Goal: Task Accomplishment & Management: Manage account settings

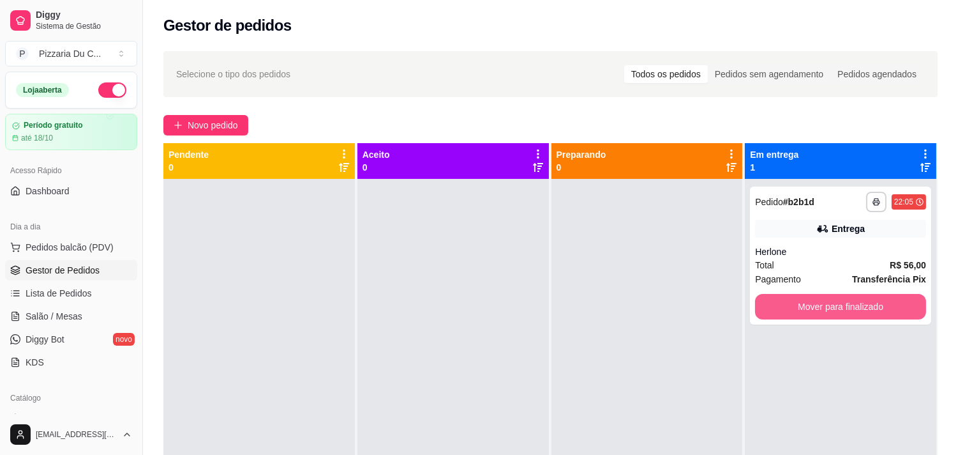
click at [806, 313] on button "Mover para finalizado" at bounding box center [840, 307] width 171 height 26
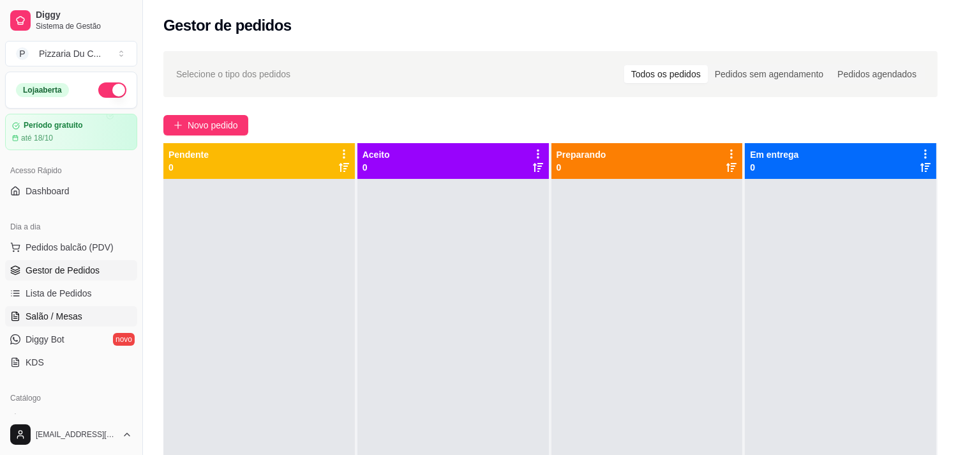
click at [54, 315] on span "Salão / Mesas" at bounding box center [54, 316] width 57 height 13
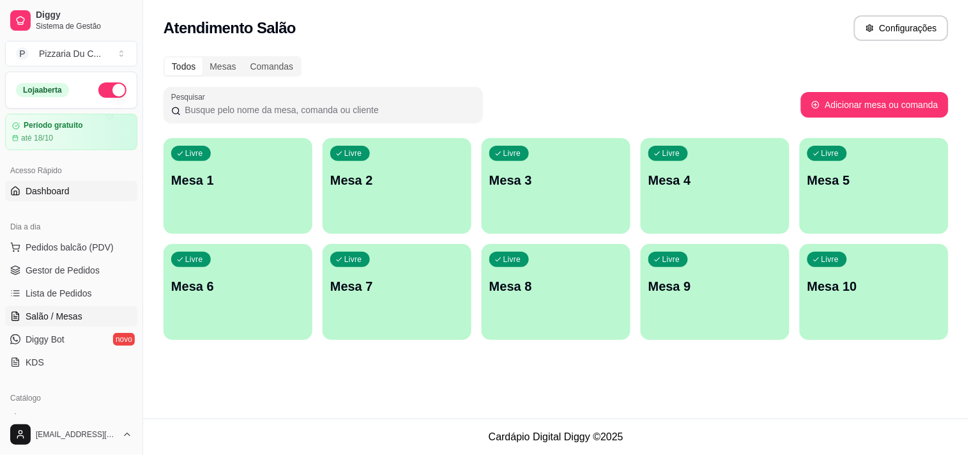
click at [94, 190] on link "Dashboard" at bounding box center [71, 191] width 132 height 20
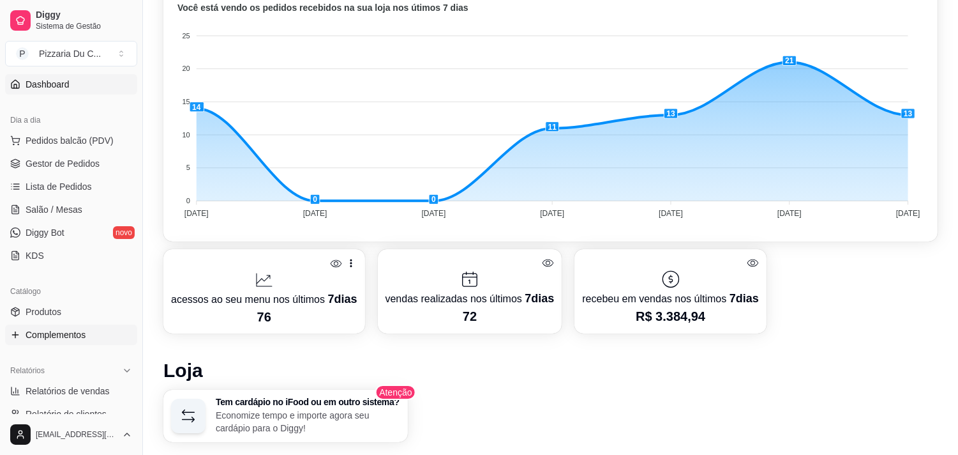
scroll to position [142, 0]
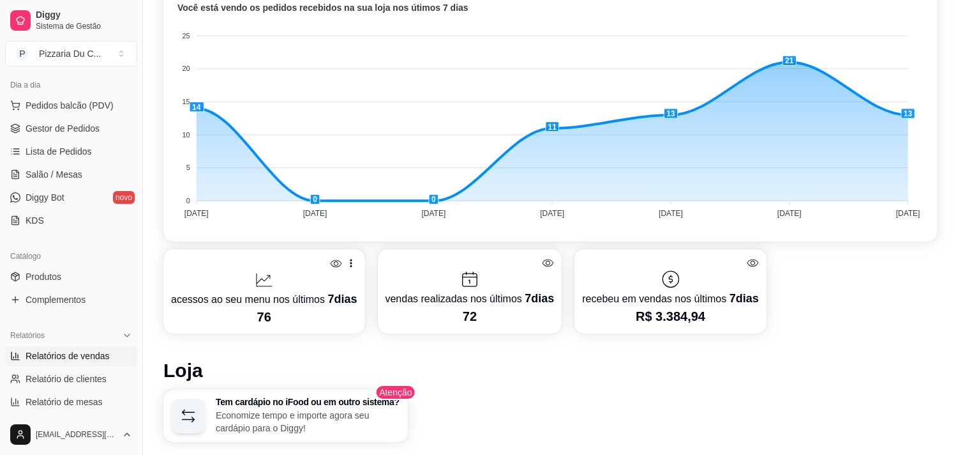
click at [77, 355] on span "Relatórios de vendas" at bounding box center [68, 355] width 84 height 13
select select "ALL"
select select "0"
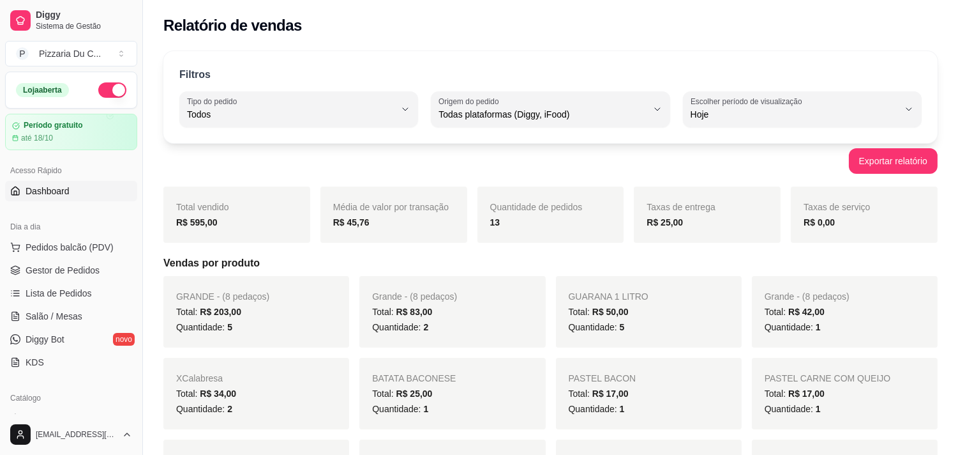
click at [63, 187] on span "Dashboard" at bounding box center [48, 191] width 44 height 13
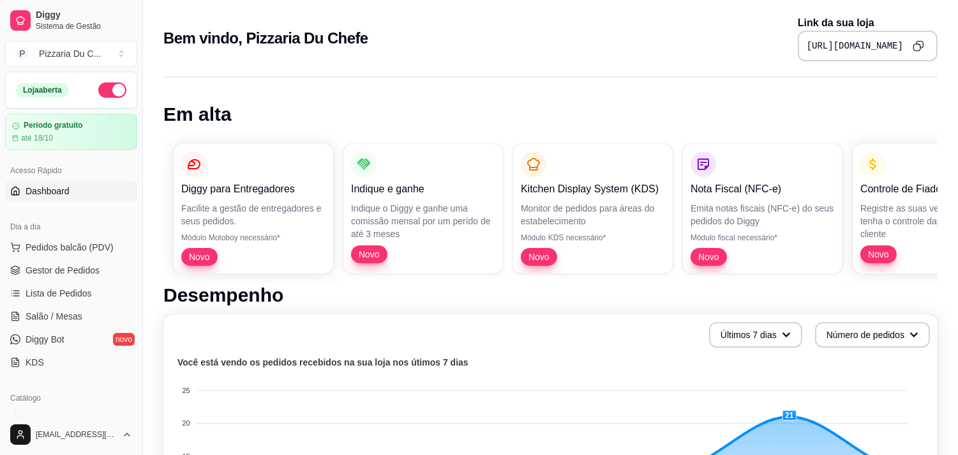
click at [110, 86] on button "button" at bounding box center [112, 89] width 28 height 15
